Goal: Task Accomplishment & Management: Use online tool/utility

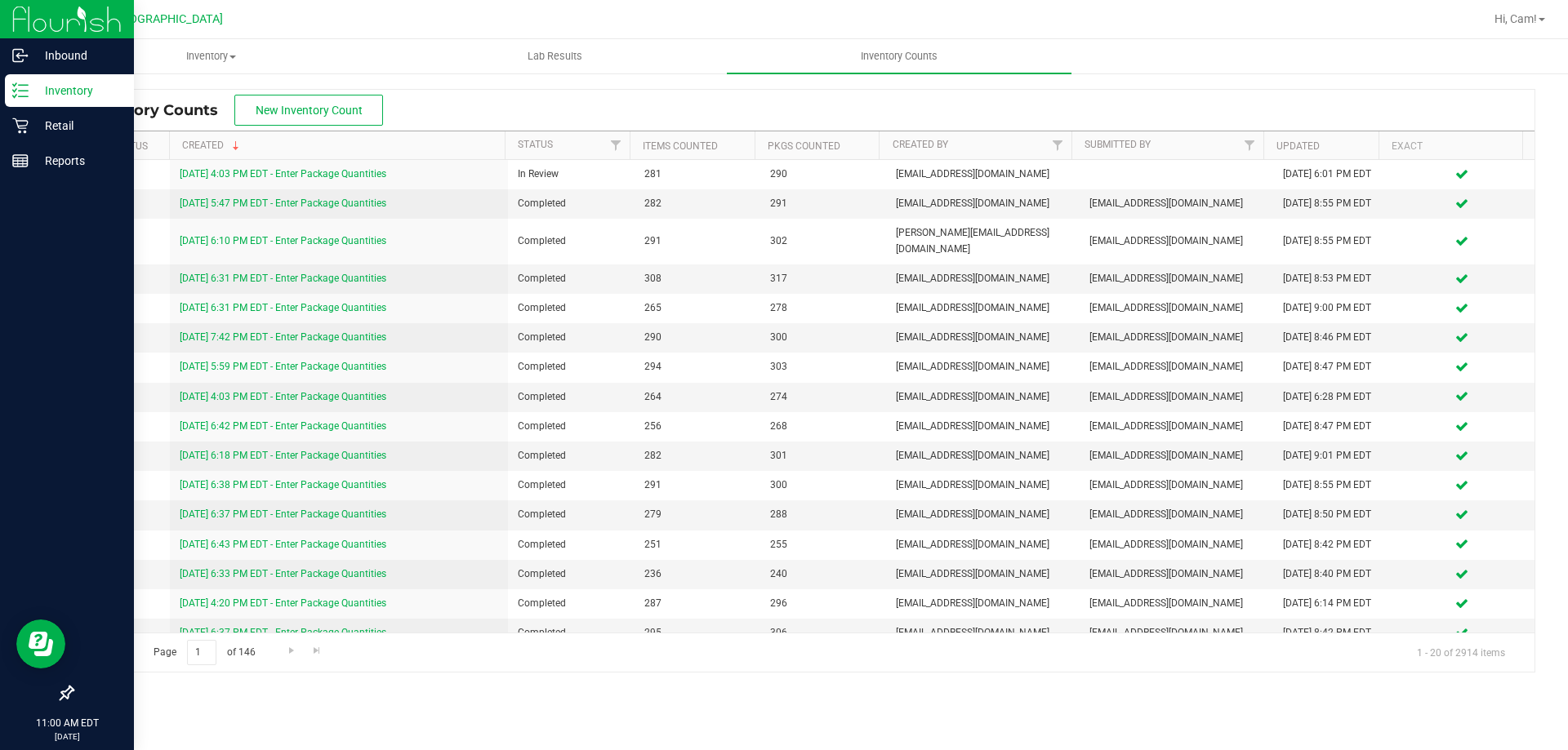
click at [44, 96] on p "Inventory" at bounding box center [77, 91] width 98 height 20
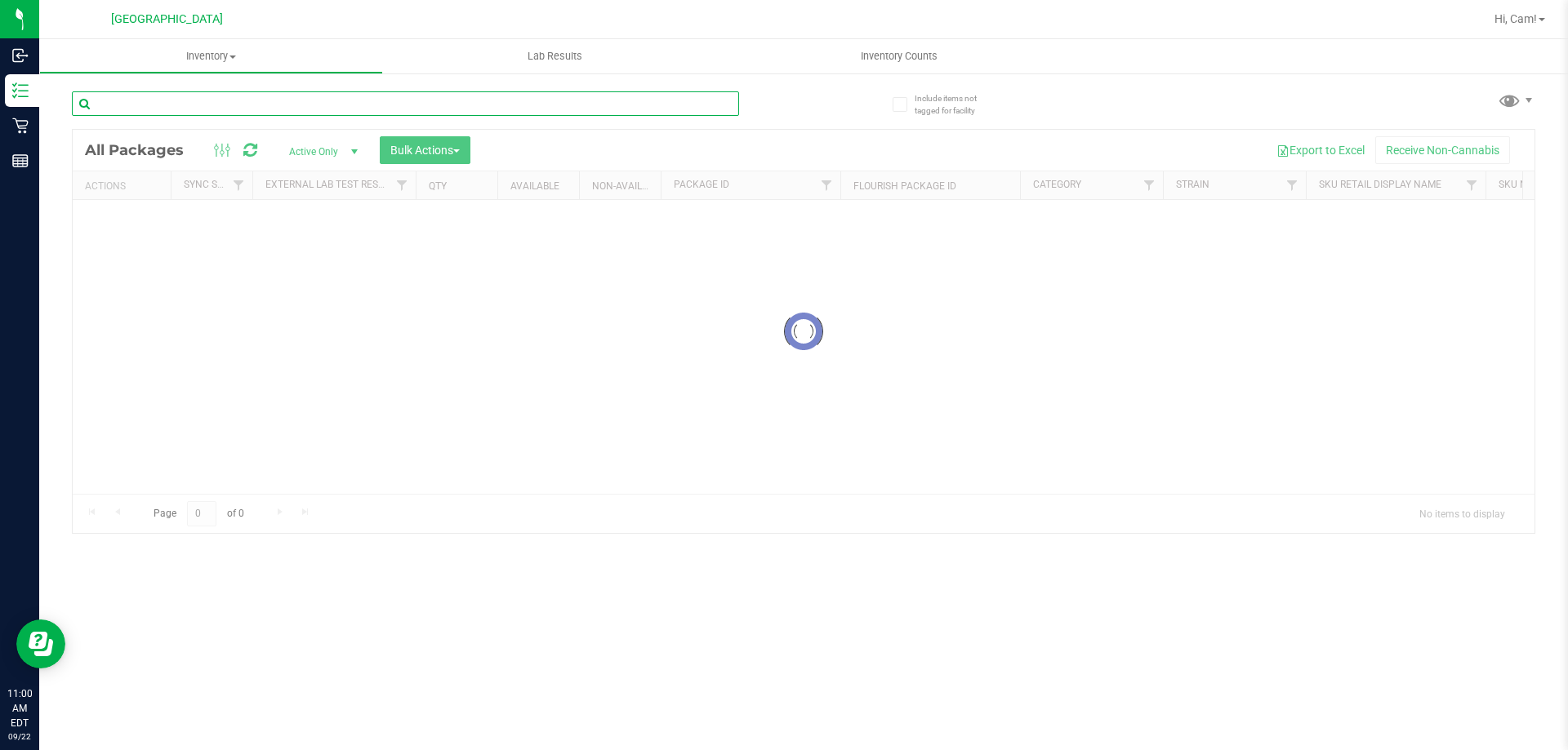
click at [310, 102] on input "text" at bounding box center [405, 104] width 667 height 24
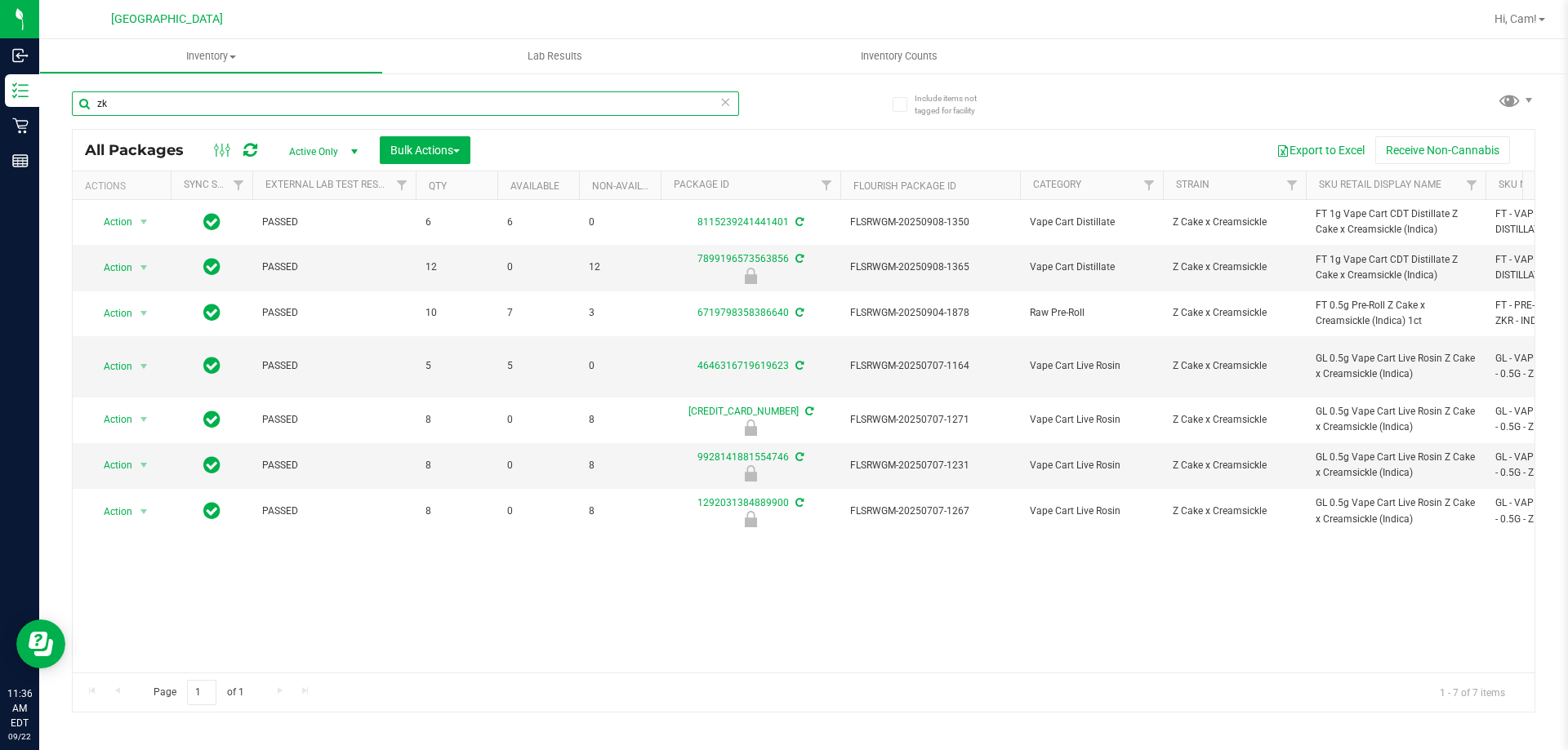
type input "z"
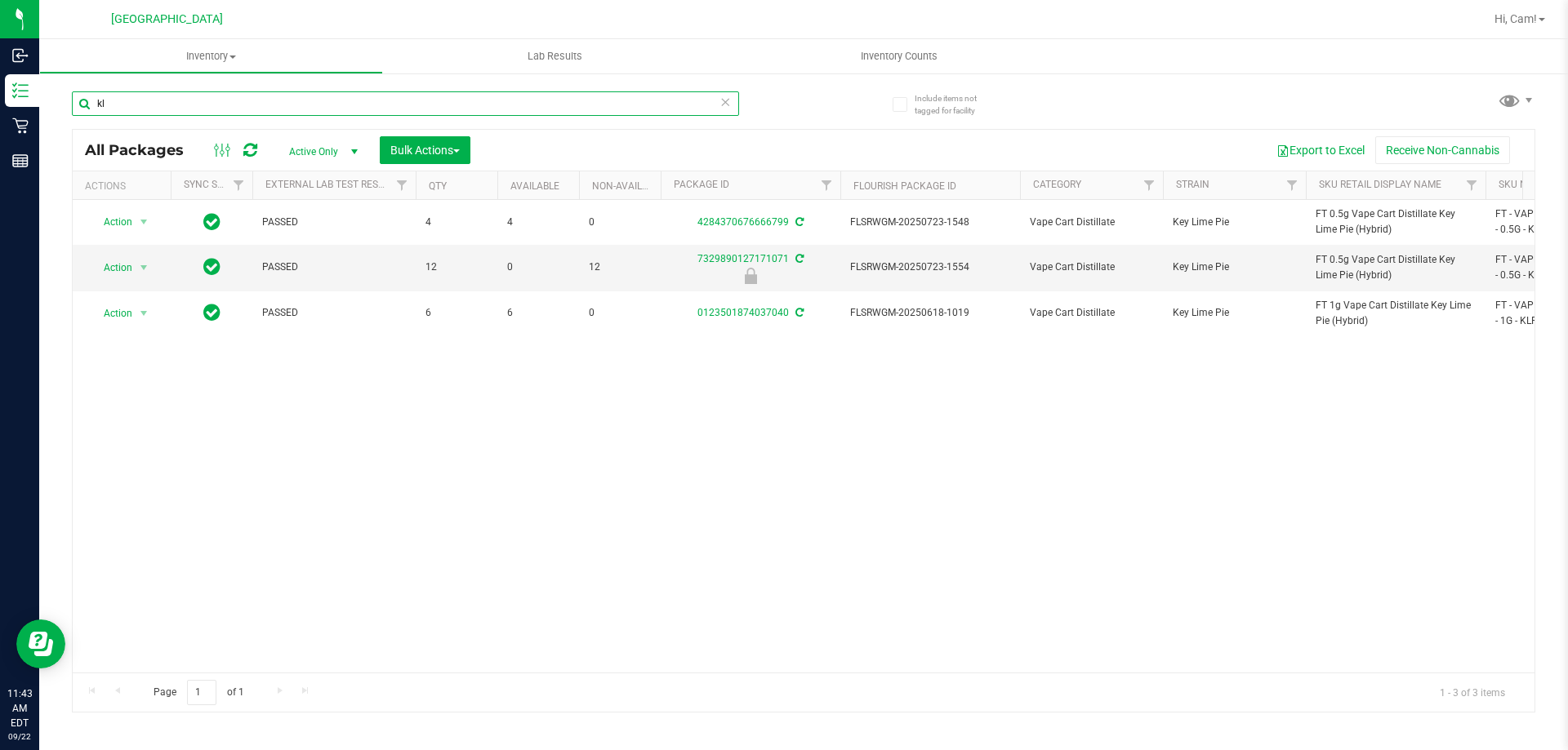
type input "k"
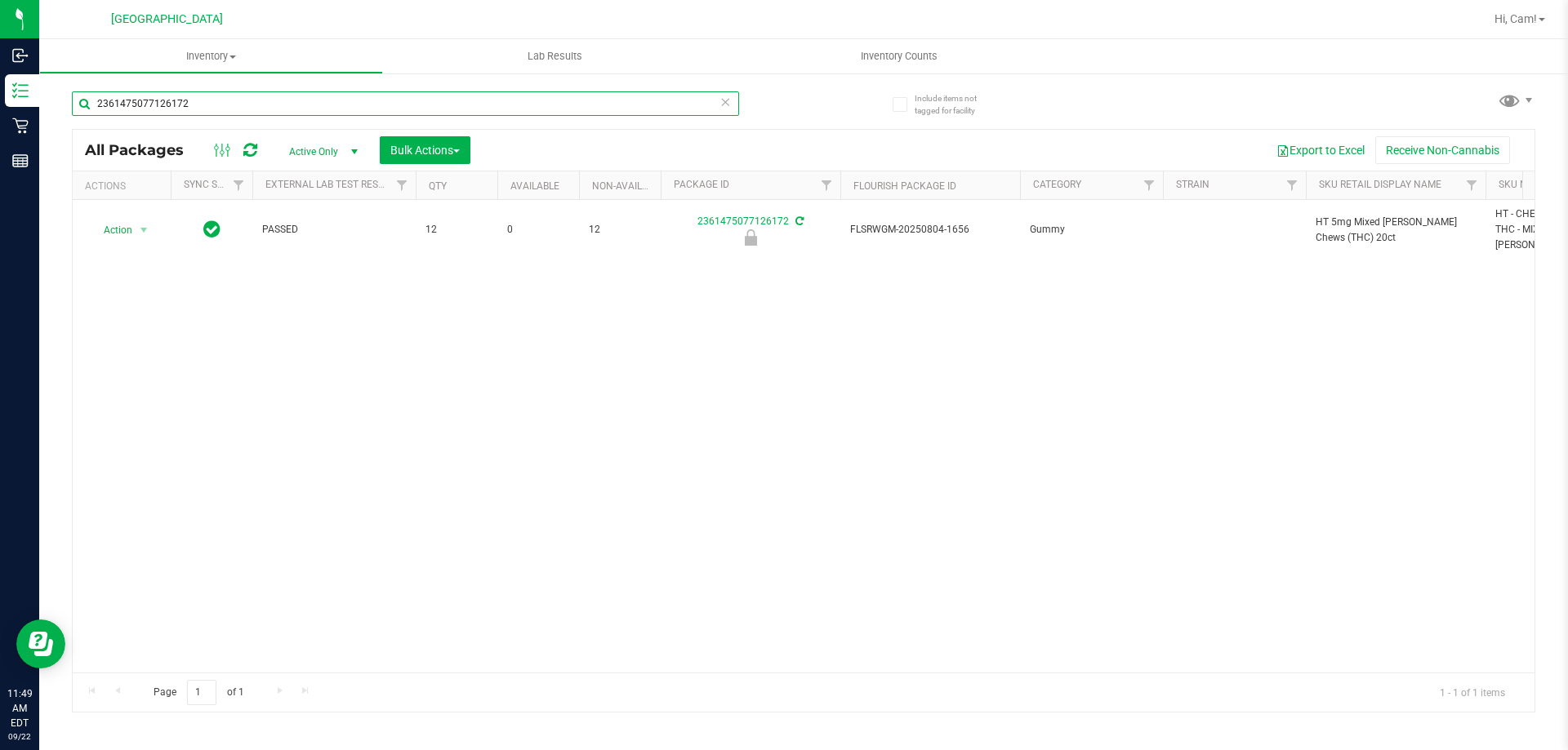
type input "2361475077126172"
click at [168, 231] on td "Action Action Edit attributes Global inventory Locate package Package audit log…" at bounding box center [121, 231] width 98 height 60
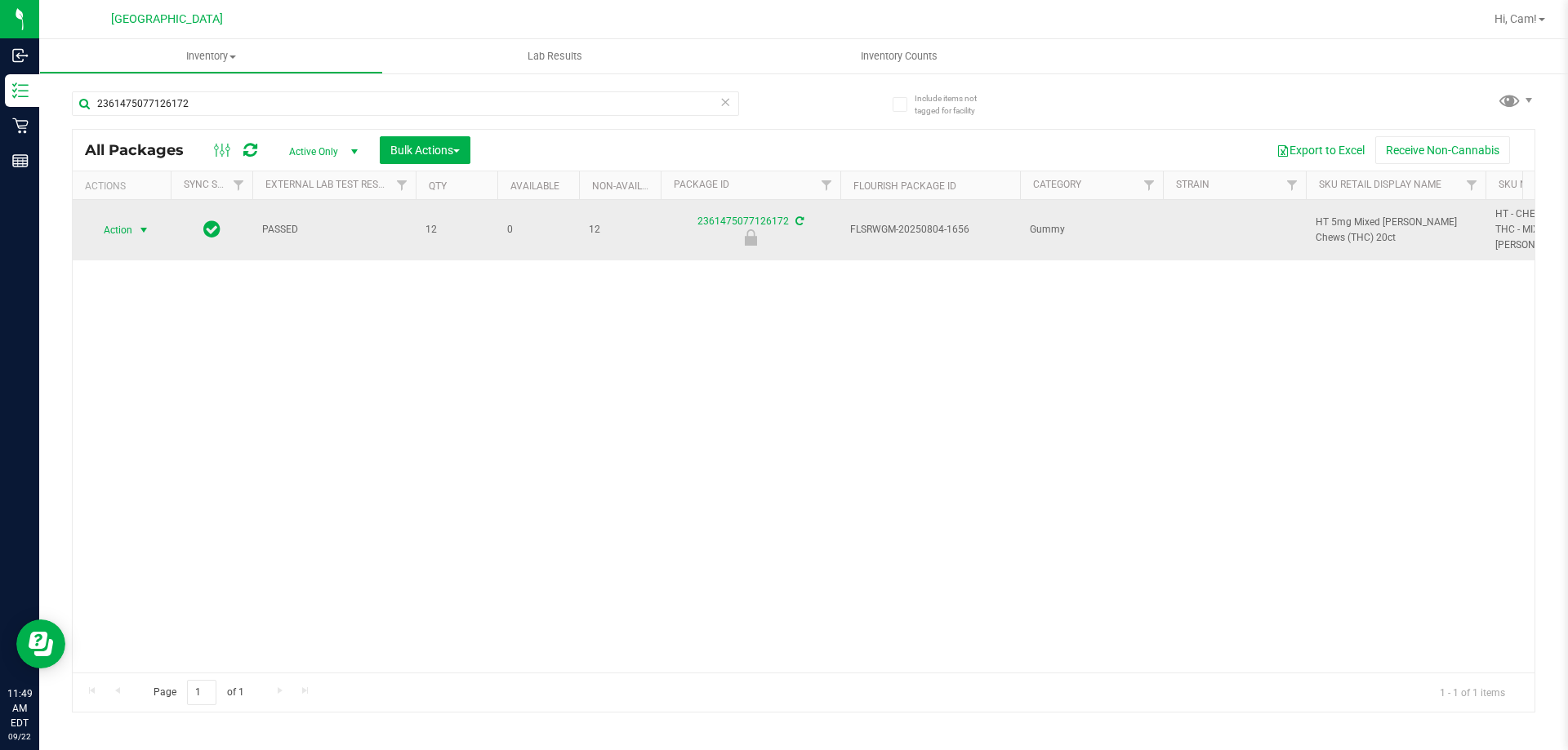
click at [147, 230] on span "select" at bounding box center [144, 230] width 21 height 22
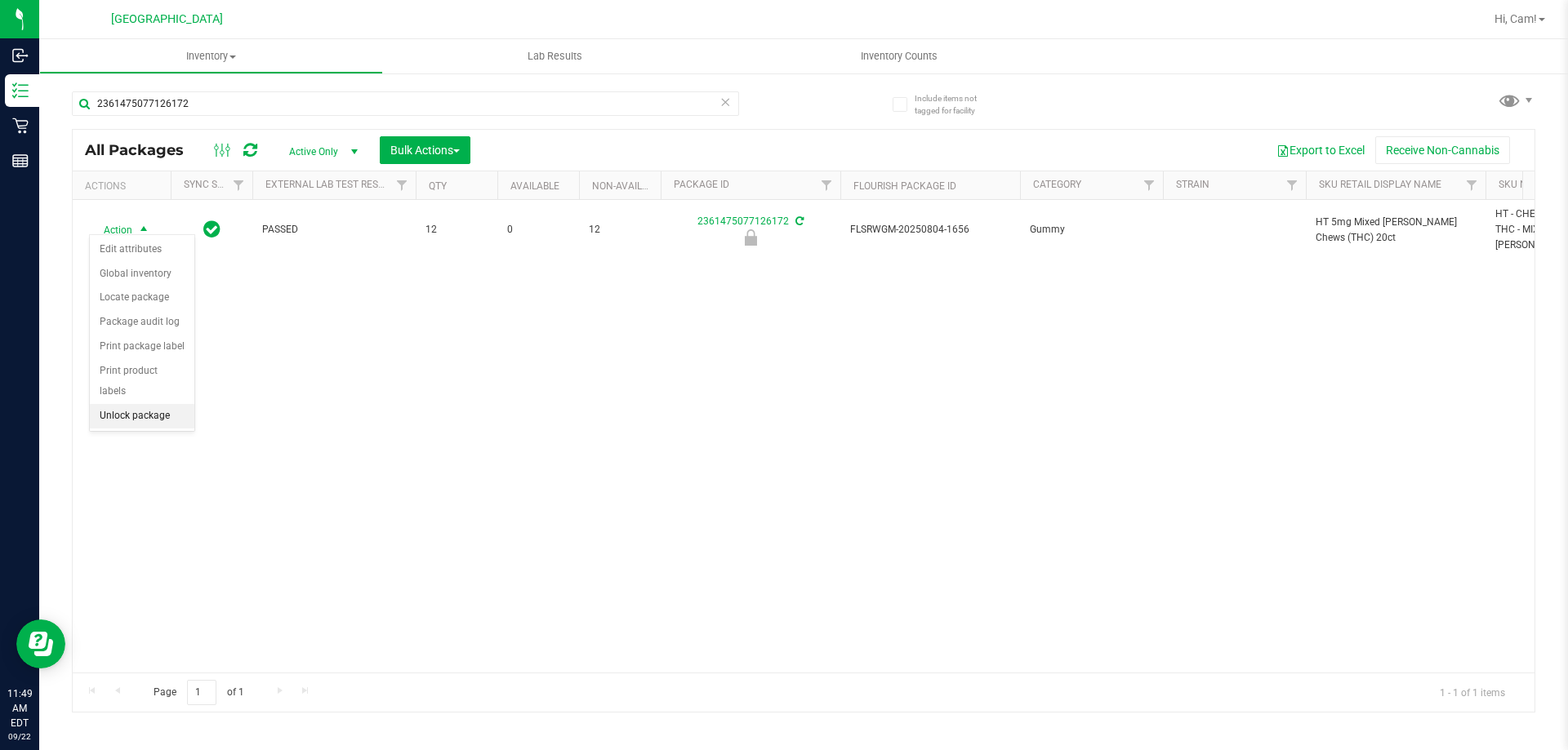
click at [177, 404] on li "Unlock package" at bounding box center [142, 416] width 105 height 24
click at [1501, 16] on span "Hi, Cam!" at bounding box center [1515, 18] width 42 height 13
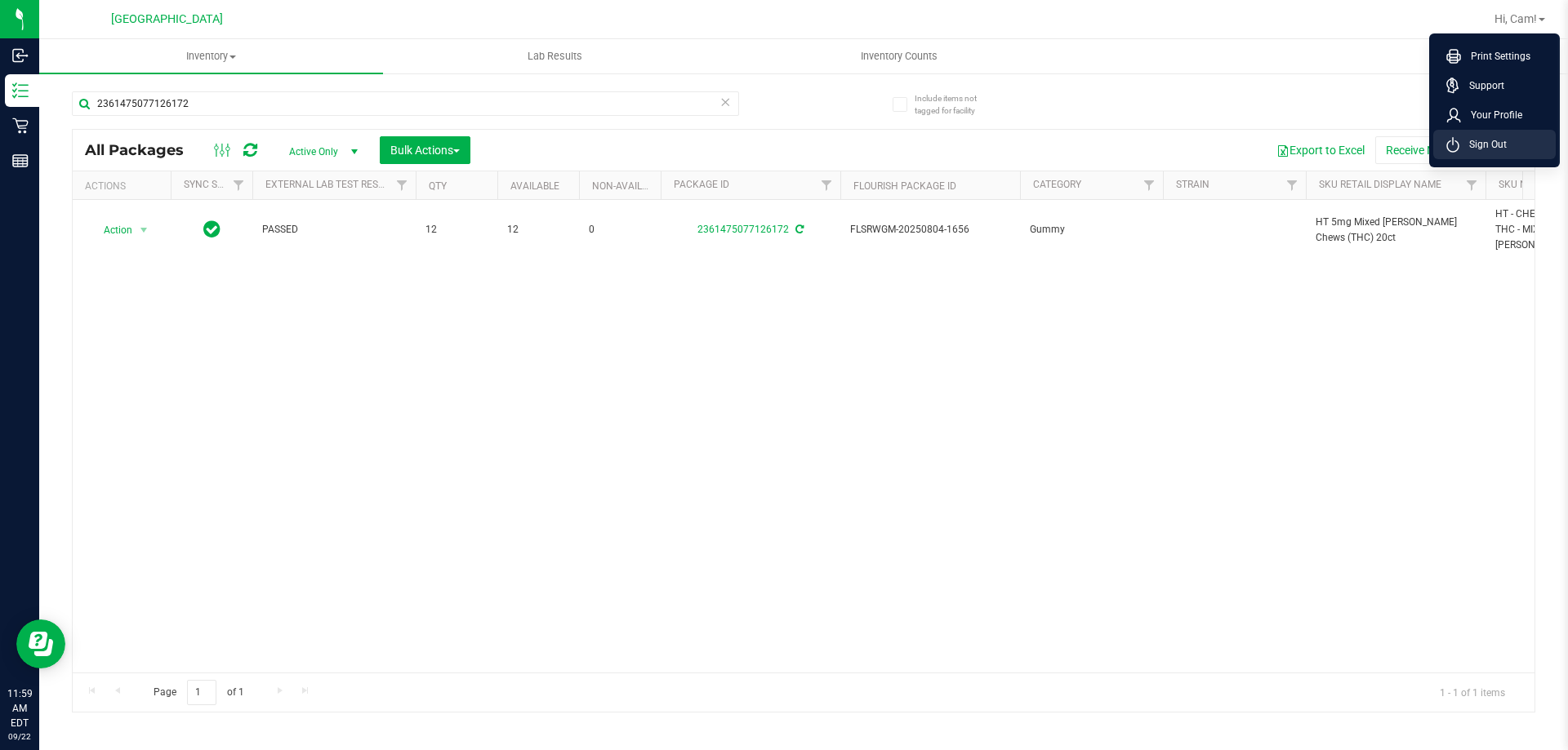
click at [1464, 145] on span "Sign Out" at bounding box center [1483, 144] width 48 height 16
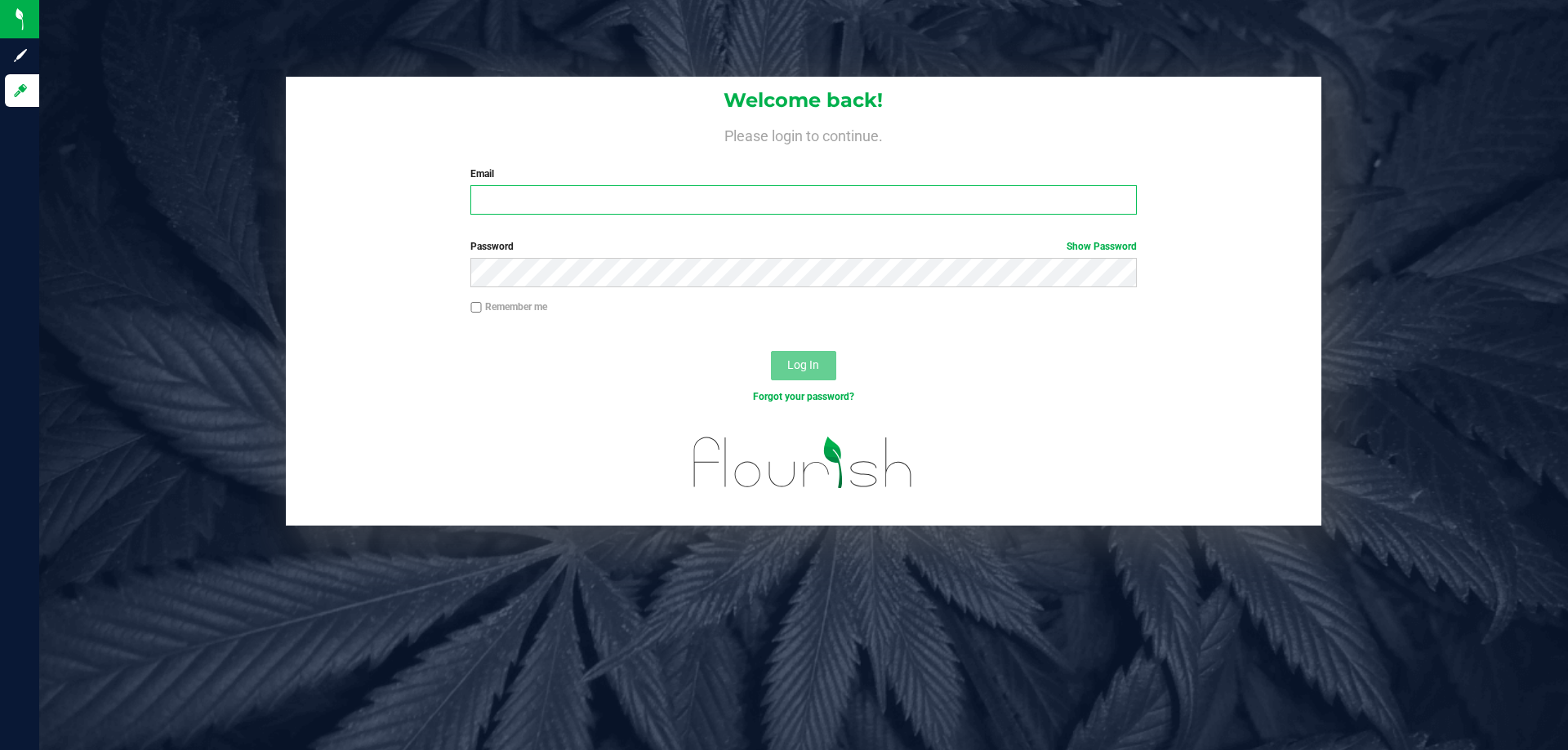
click at [679, 215] on input "Email" at bounding box center [803, 200] width 666 height 29
type input "[EMAIL_ADDRESS][DOMAIN_NAME]"
click at [771, 351] on button "Log In" at bounding box center [804, 365] width 66 height 29
